Goal: Task Accomplishment & Management: Complete application form

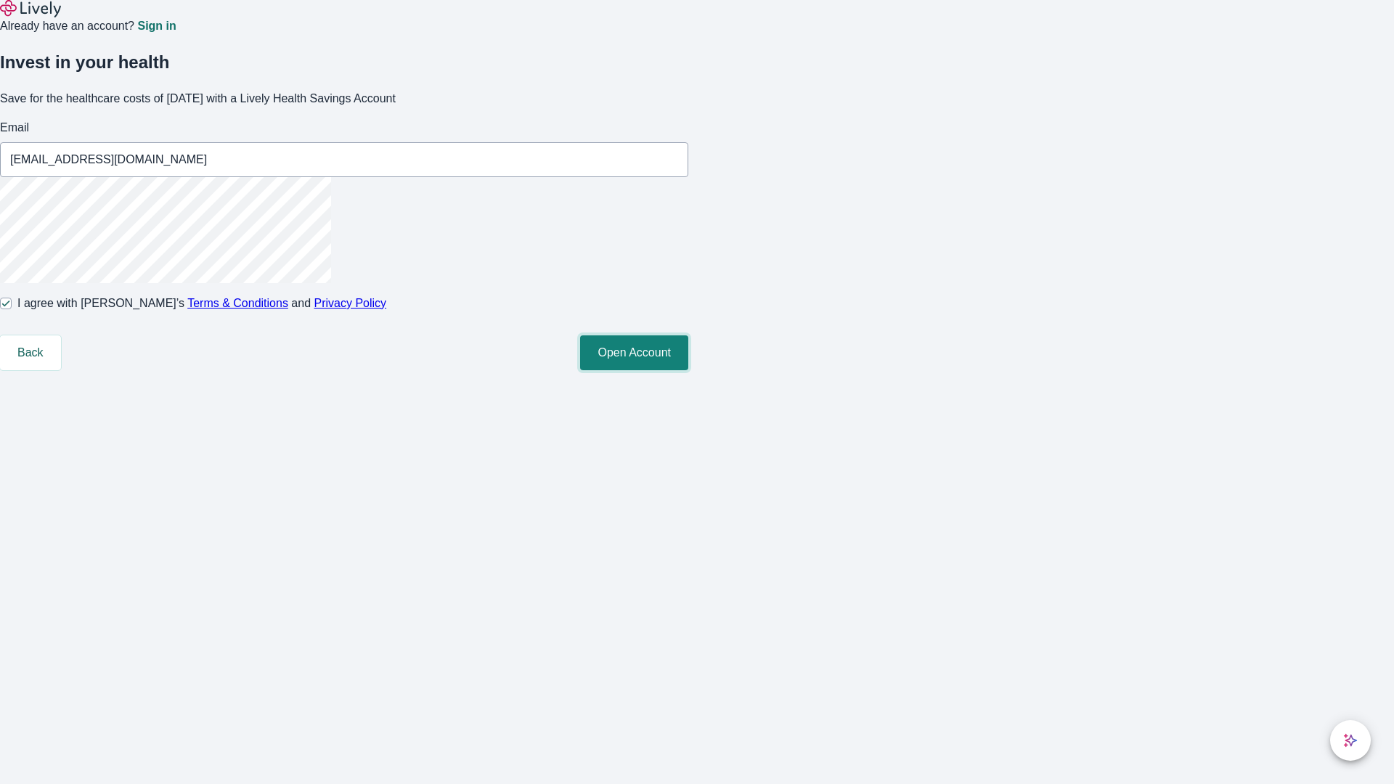
click at [688, 370] on button "Open Account" at bounding box center [634, 352] width 108 height 35
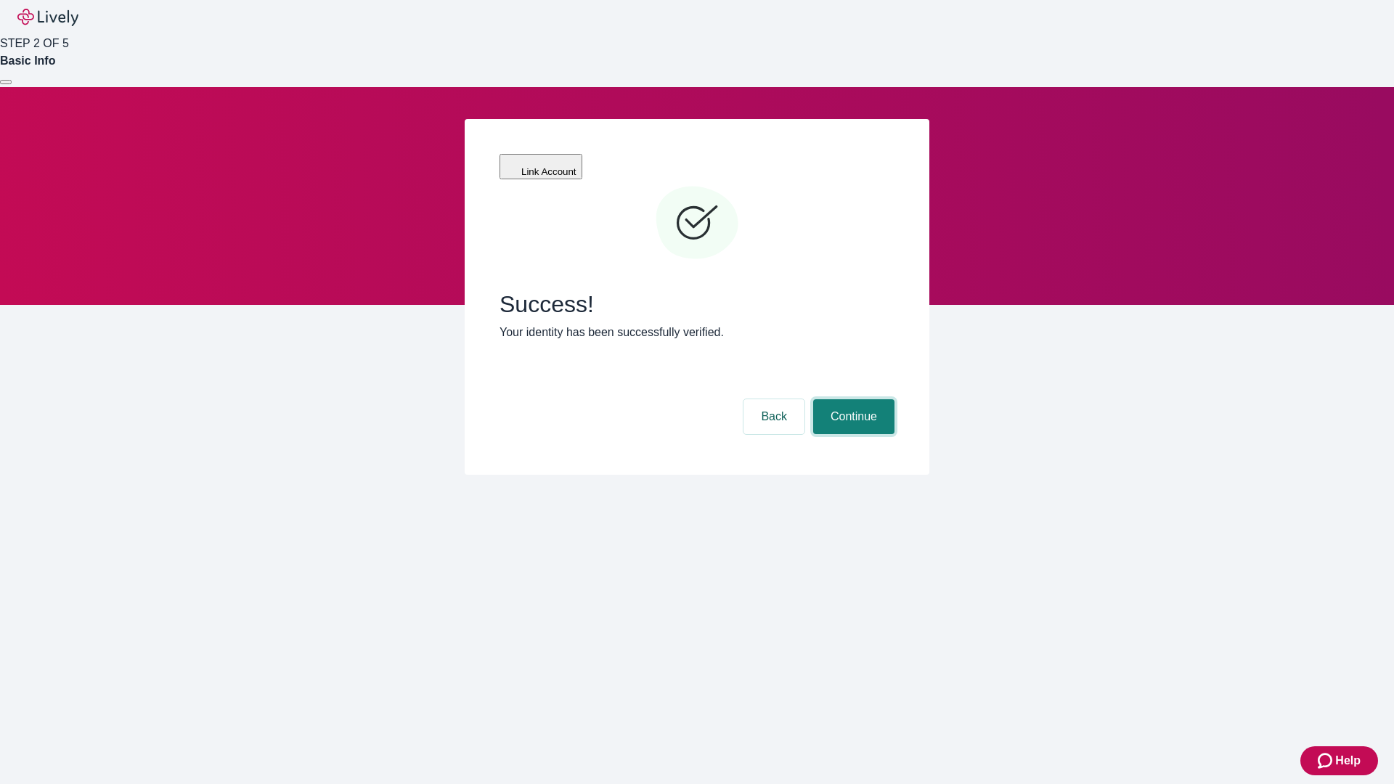
click at [852, 399] on button "Continue" at bounding box center [853, 416] width 81 height 35
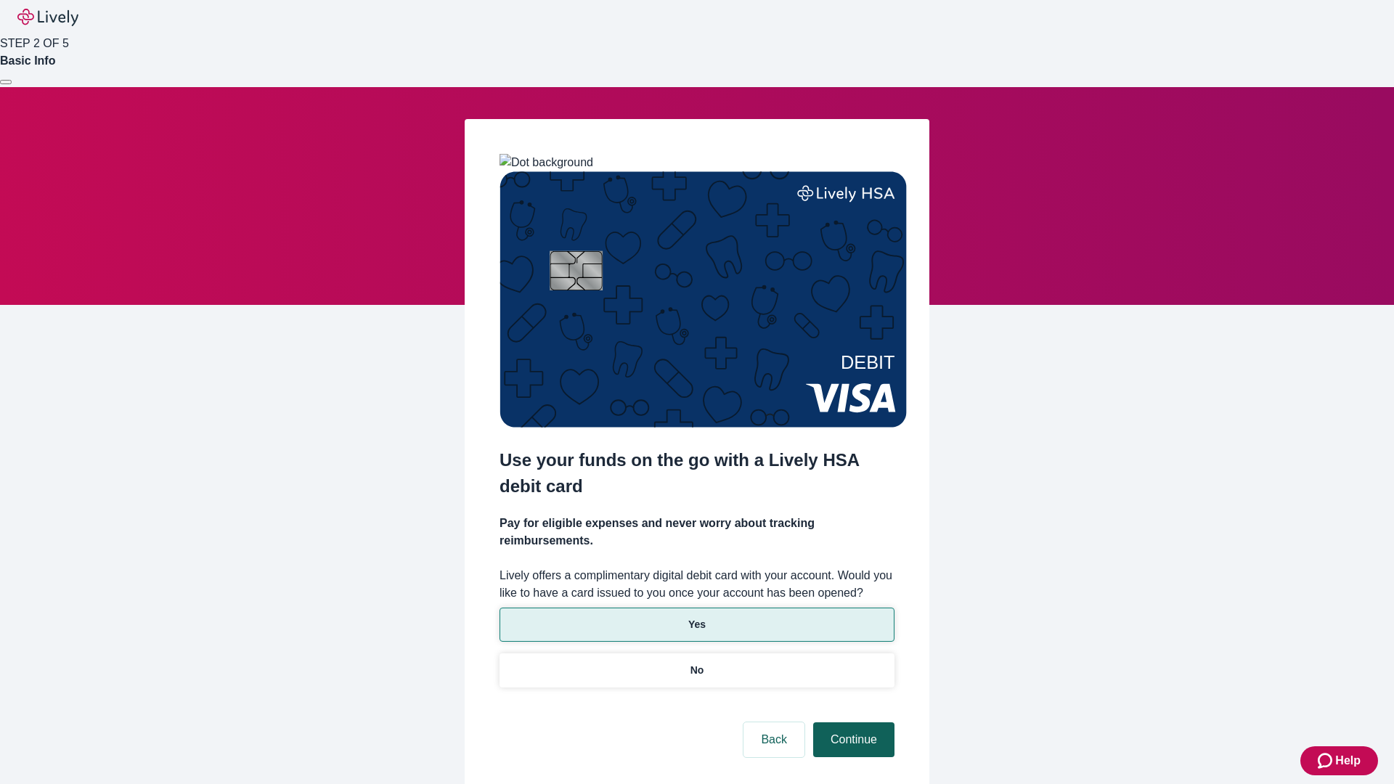
click at [696, 617] on p "Yes" at bounding box center [696, 624] width 17 height 15
click at [852, 722] on button "Continue" at bounding box center [853, 739] width 81 height 35
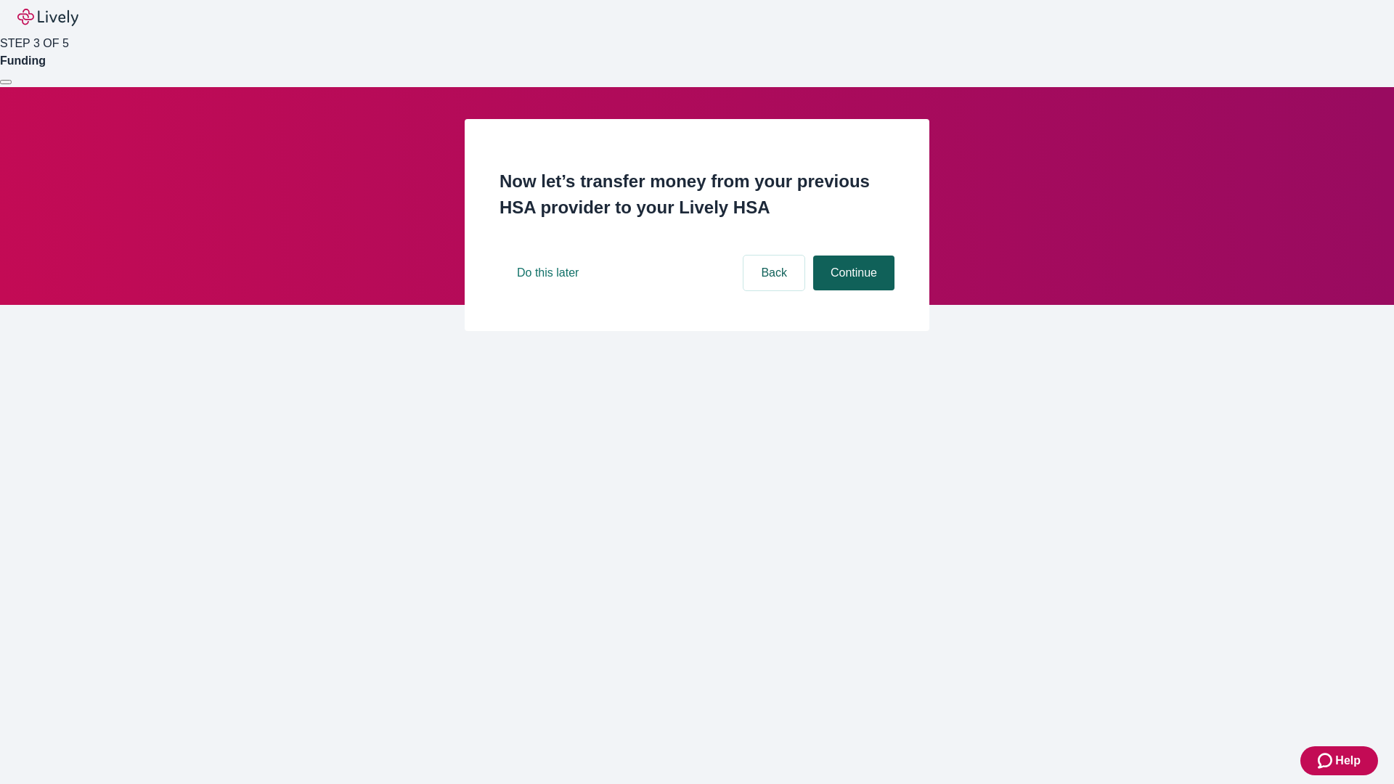
click at [852, 290] on button "Continue" at bounding box center [853, 273] width 81 height 35
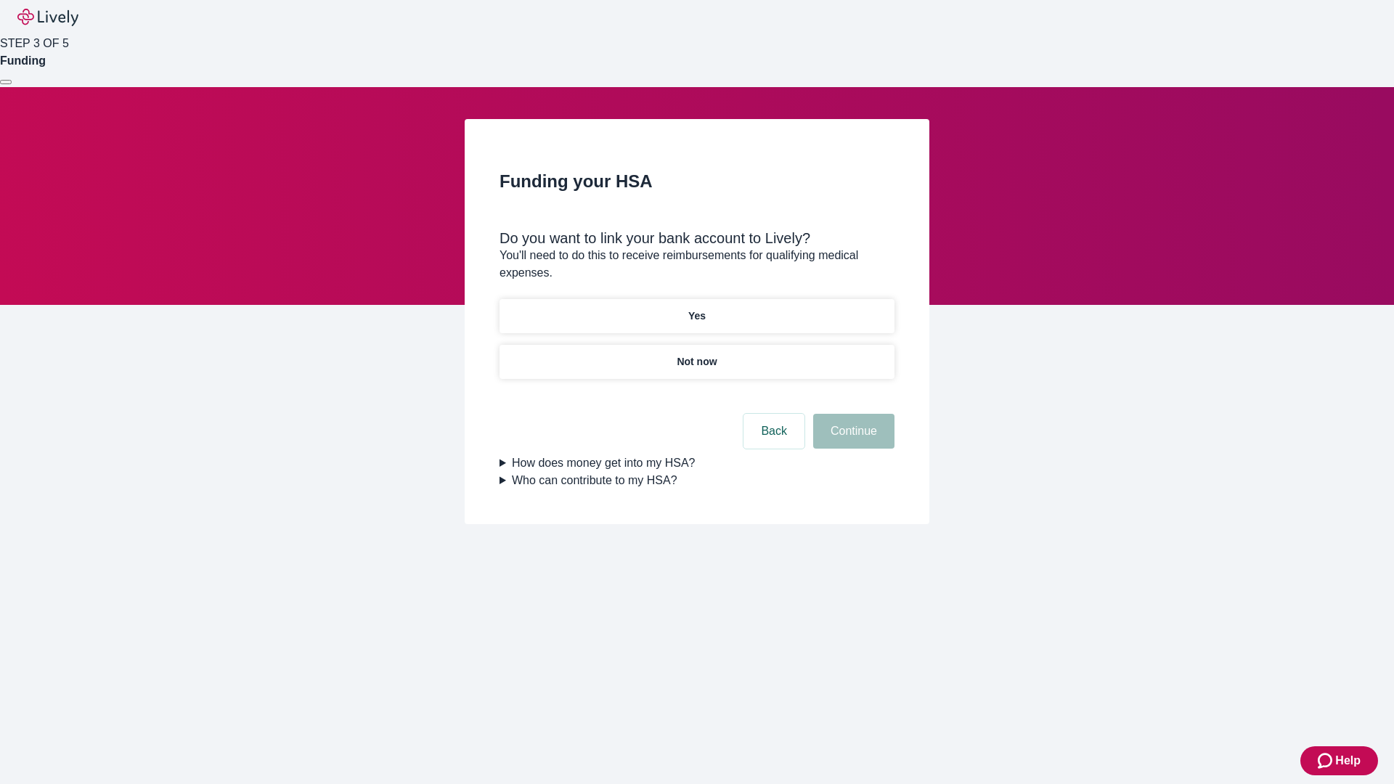
click at [696, 309] on p "Yes" at bounding box center [696, 316] width 17 height 15
click at [852, 414] on button "Continue" at bounding box center [853, 431] width 81 height 35
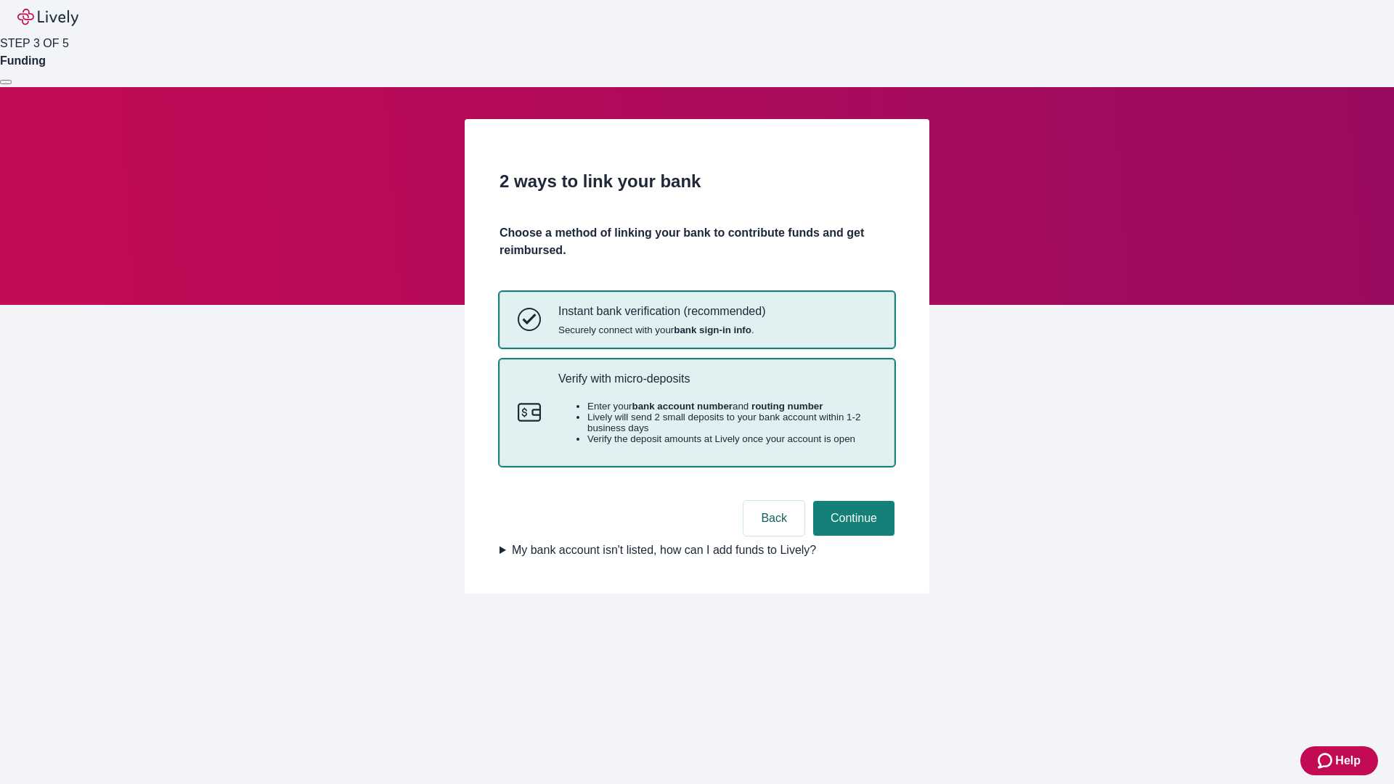
click at [717, 385] on p "Verify with micro-deposits" at bounding box center [717, 379] width 318 height 14
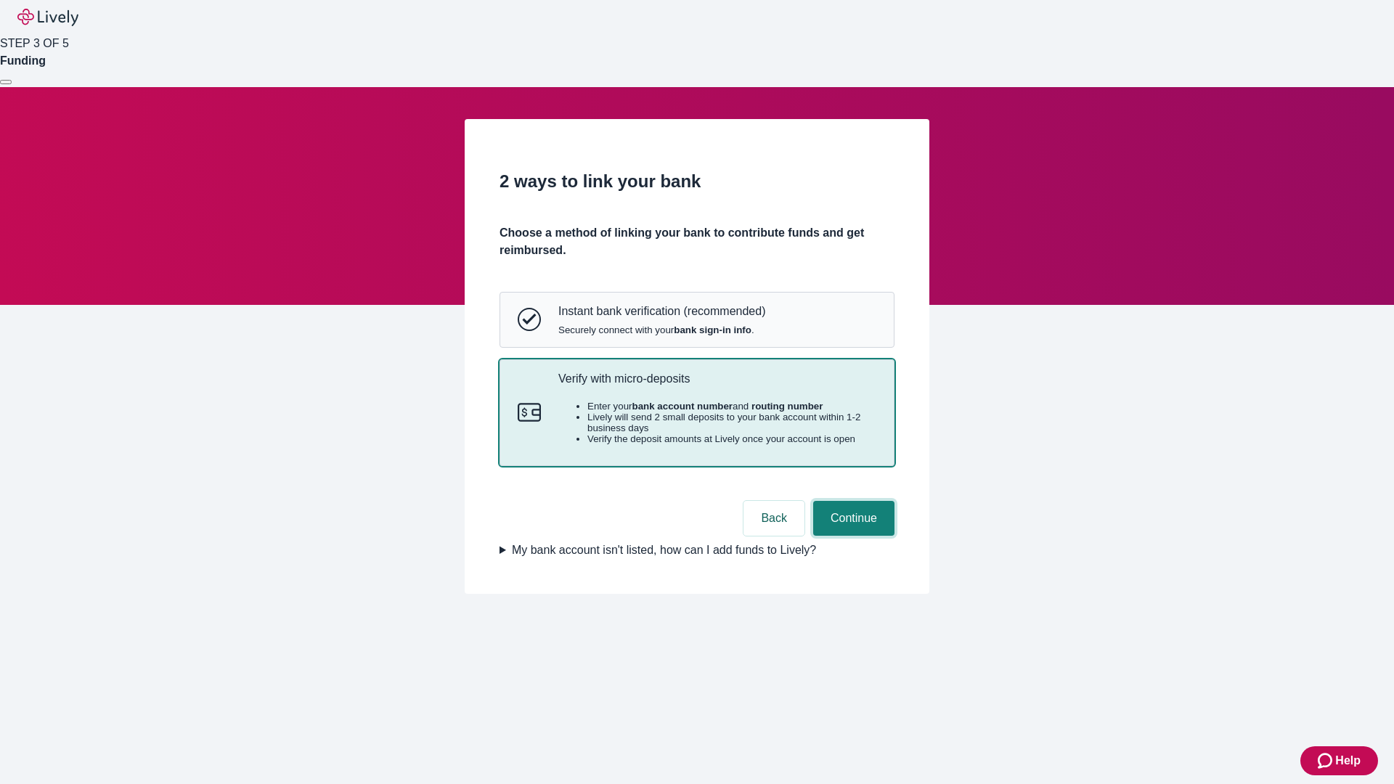
click at [852, 536] on button "Continue" at bounding box center [853, 518] width 81 height 35
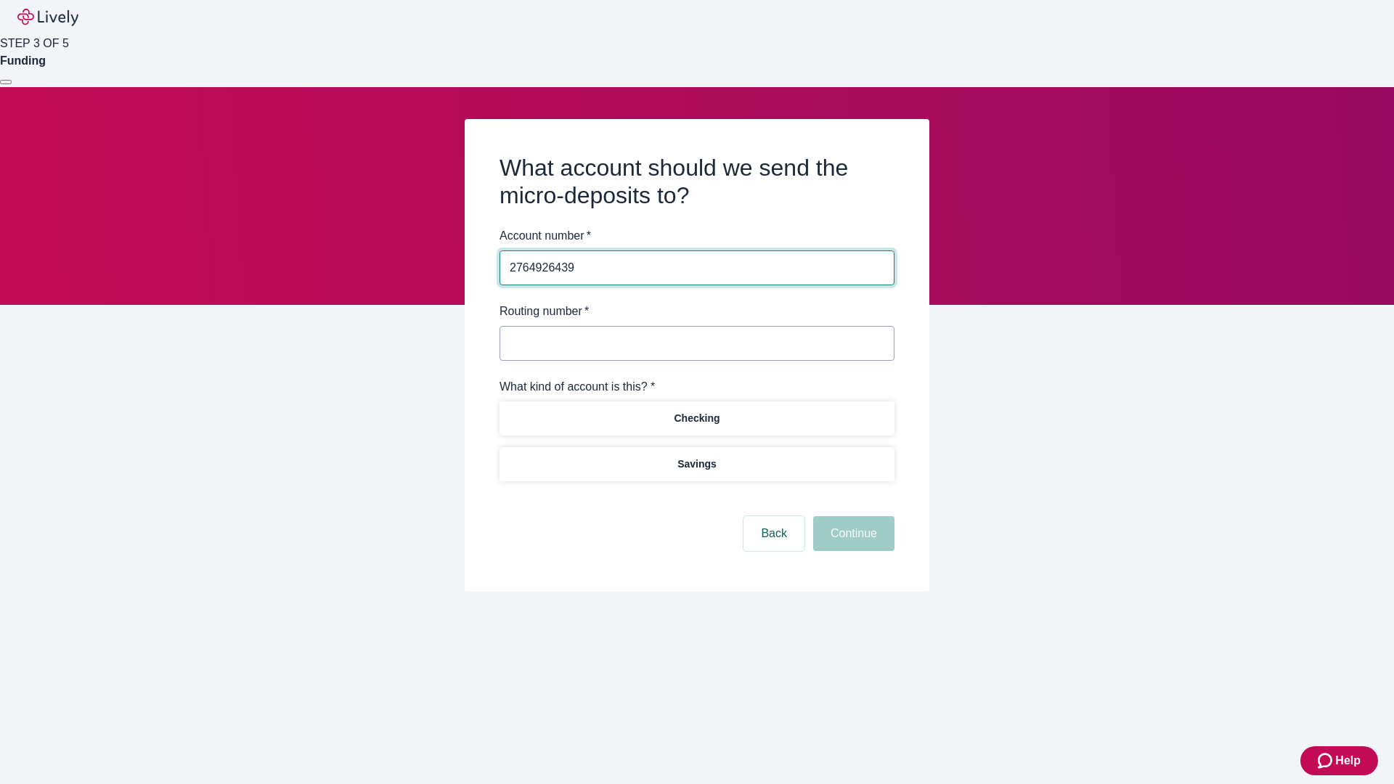
type input "2764926439"
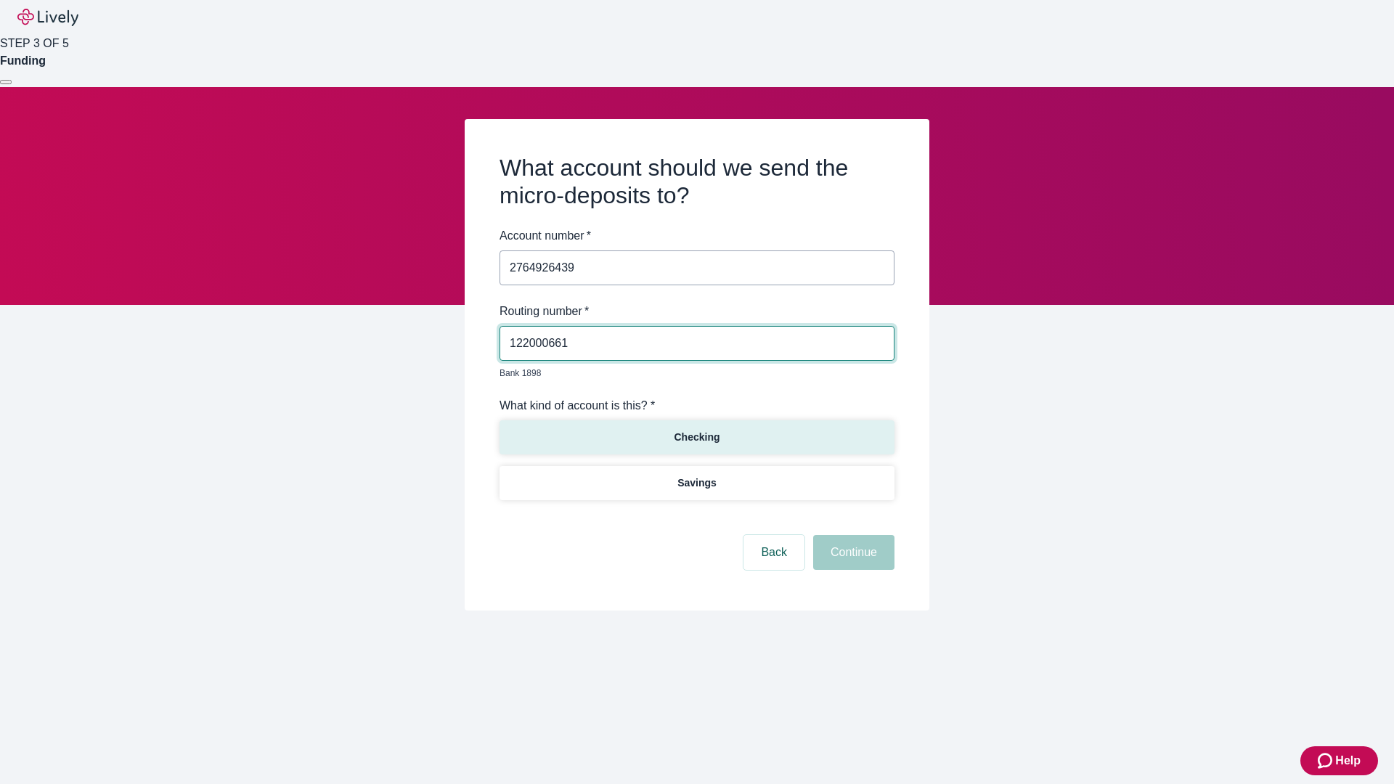
type input "122000661"
click at [696, 430] on p "Checking" at bounding box center [697, 437] width 46 height 15
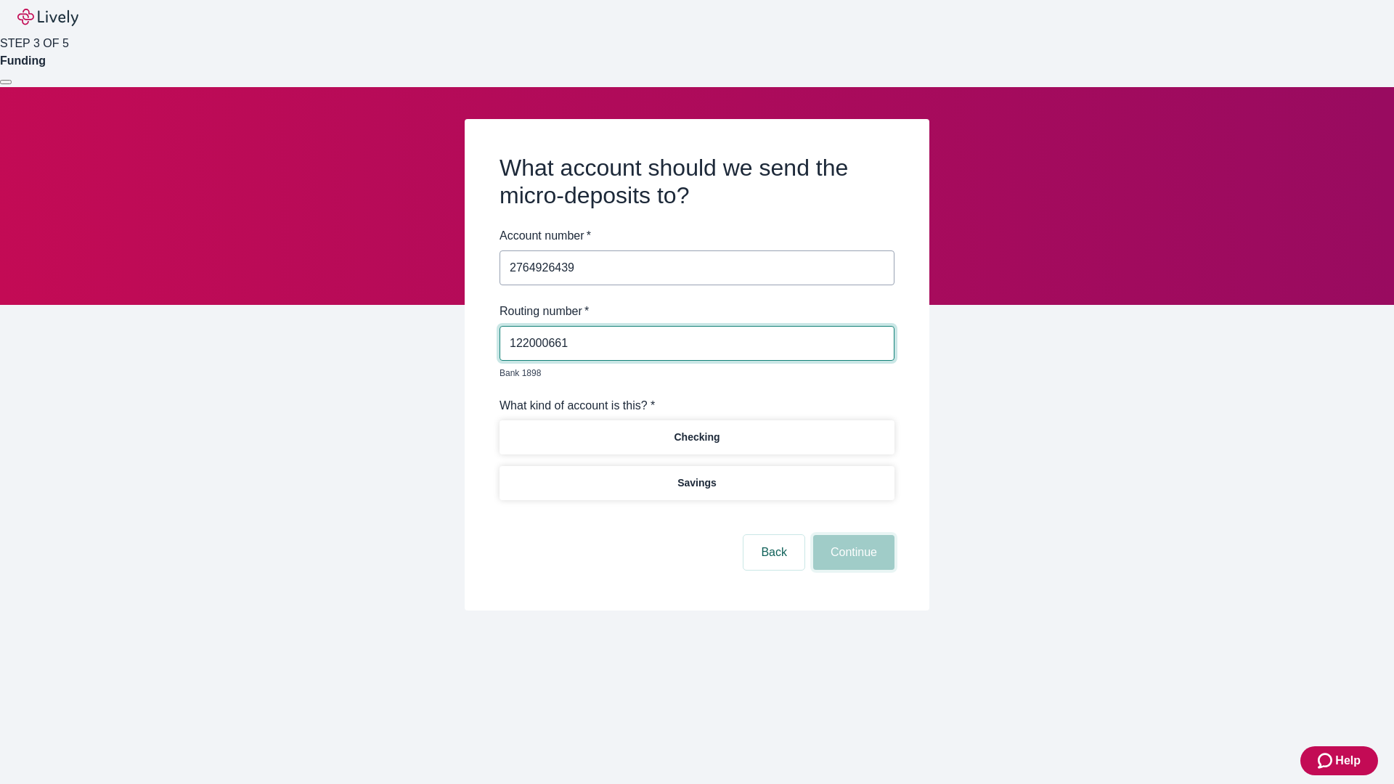
click at [852, 536] on button "Continue" at bounding box center [853, 552] width 81 height 35
